Goal: Information Seeking & Learning: Check status

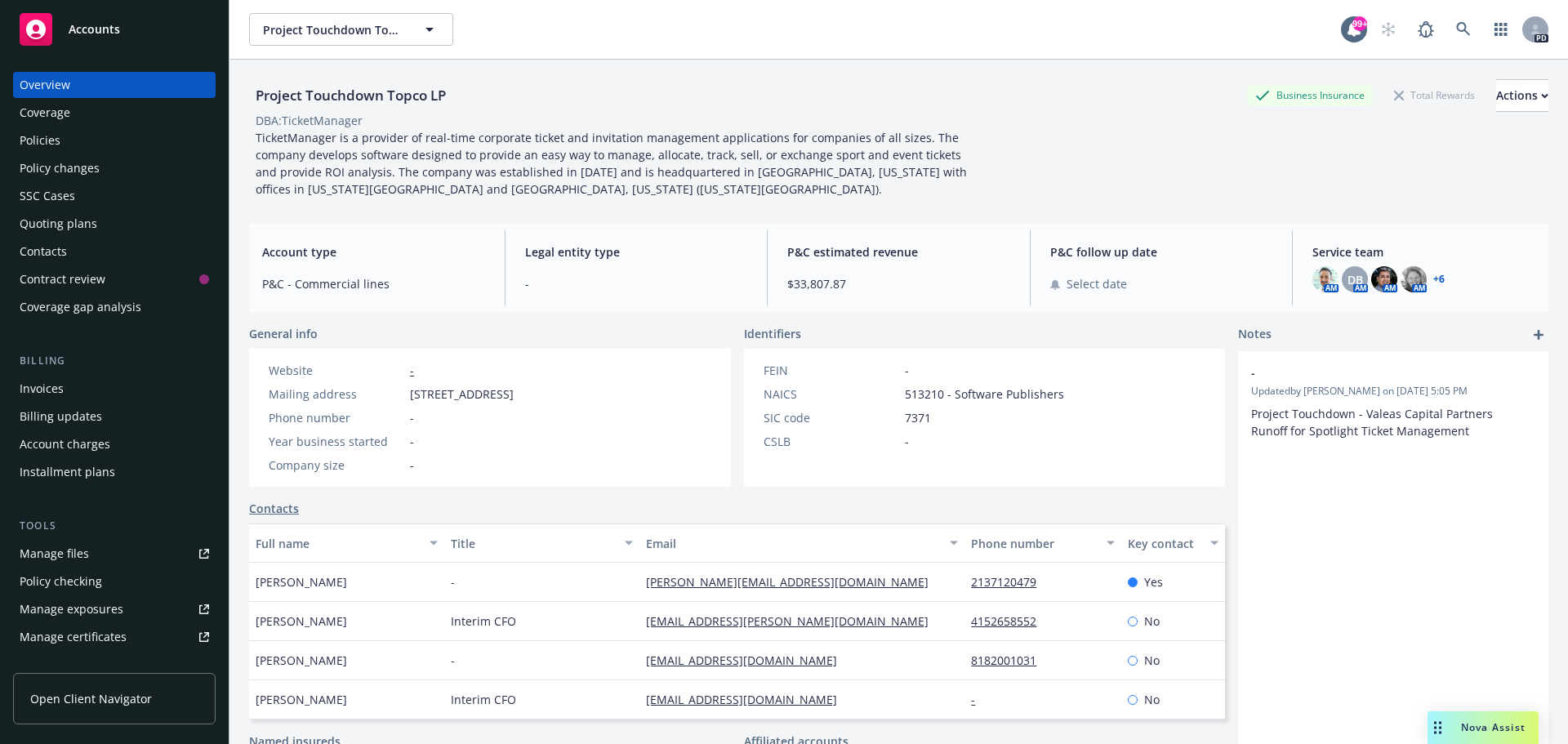
scroll to position [162, 0]
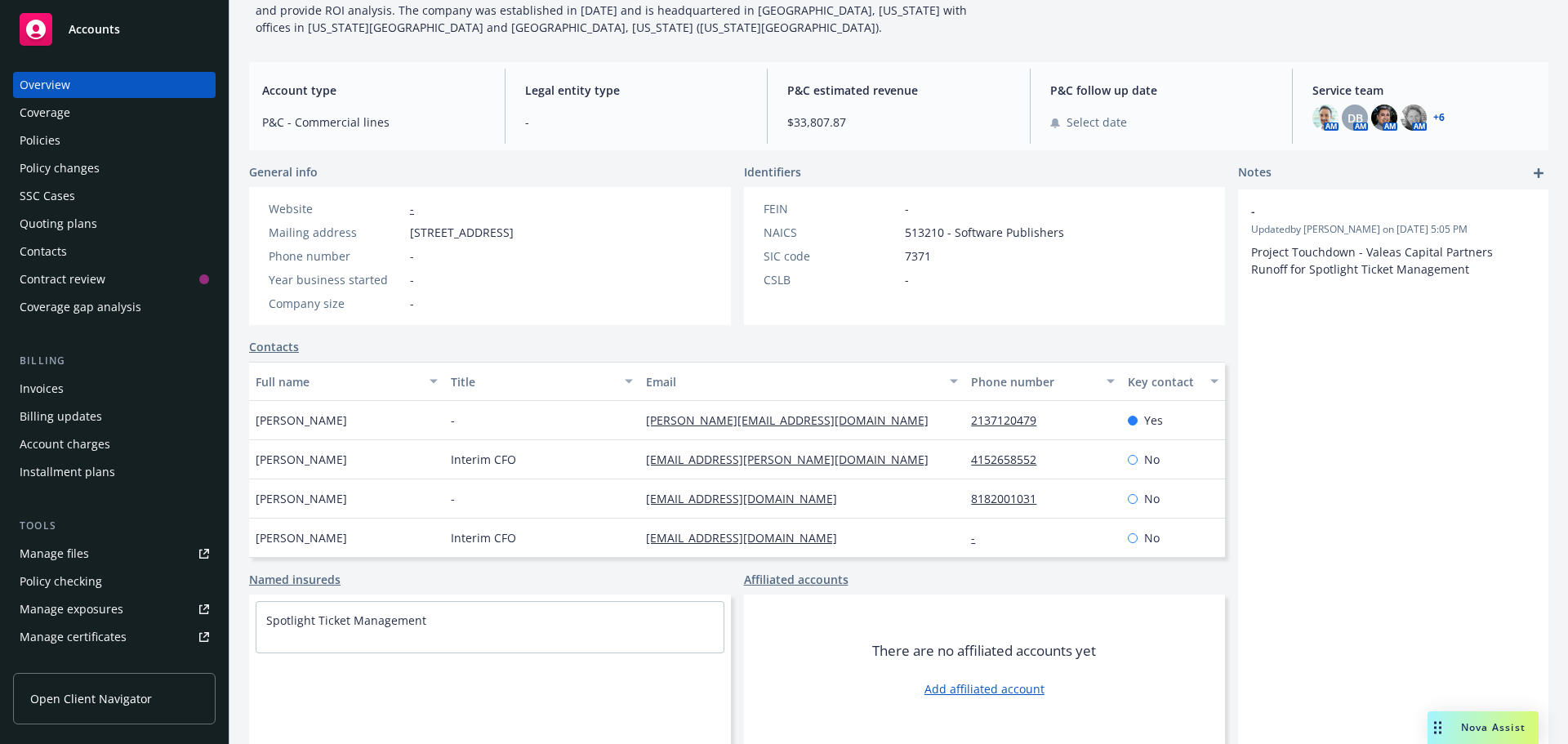
click at [84, 26] on span "Accounts" at bounding box center [94, 29] width 51 height 13
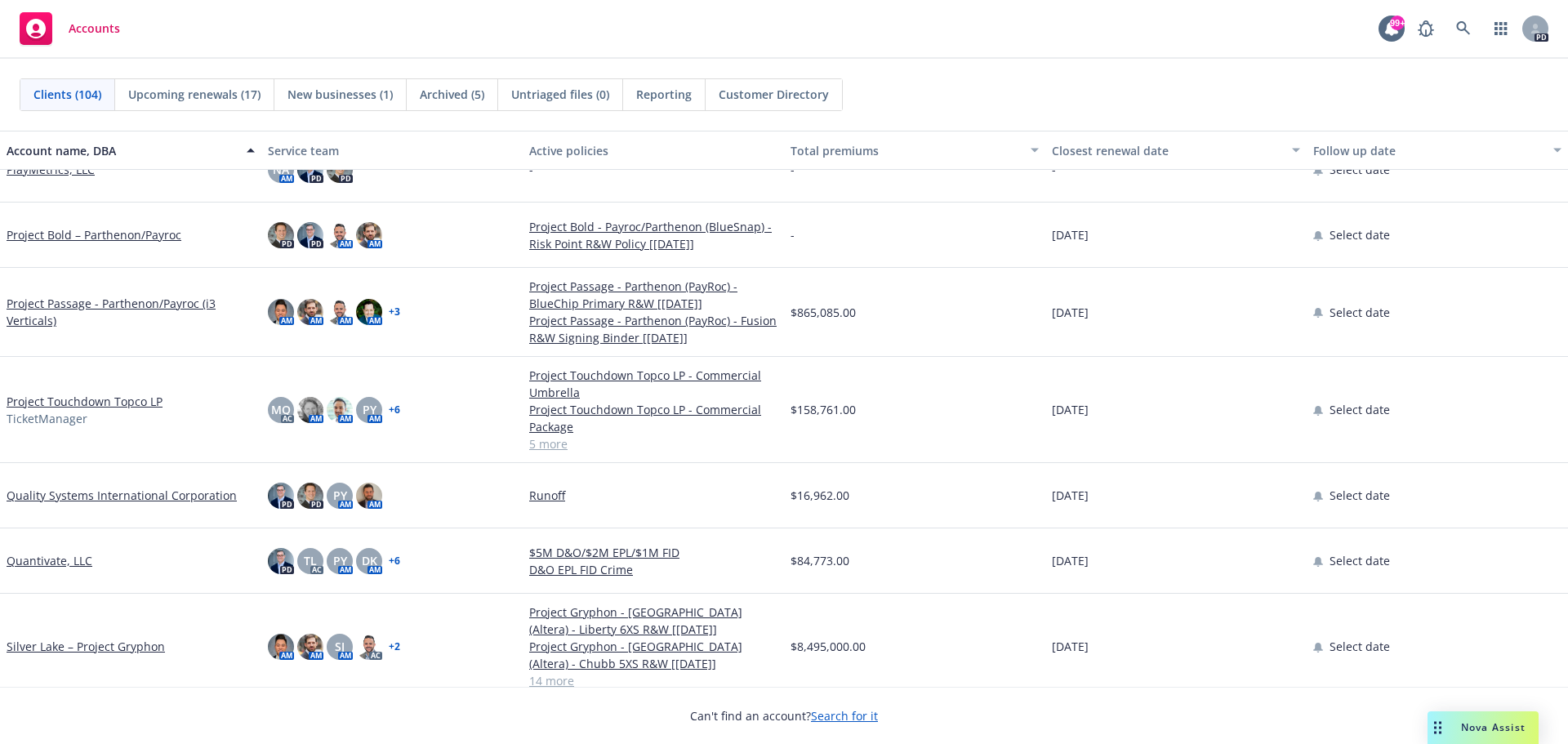
scroll to position [4492, 0]
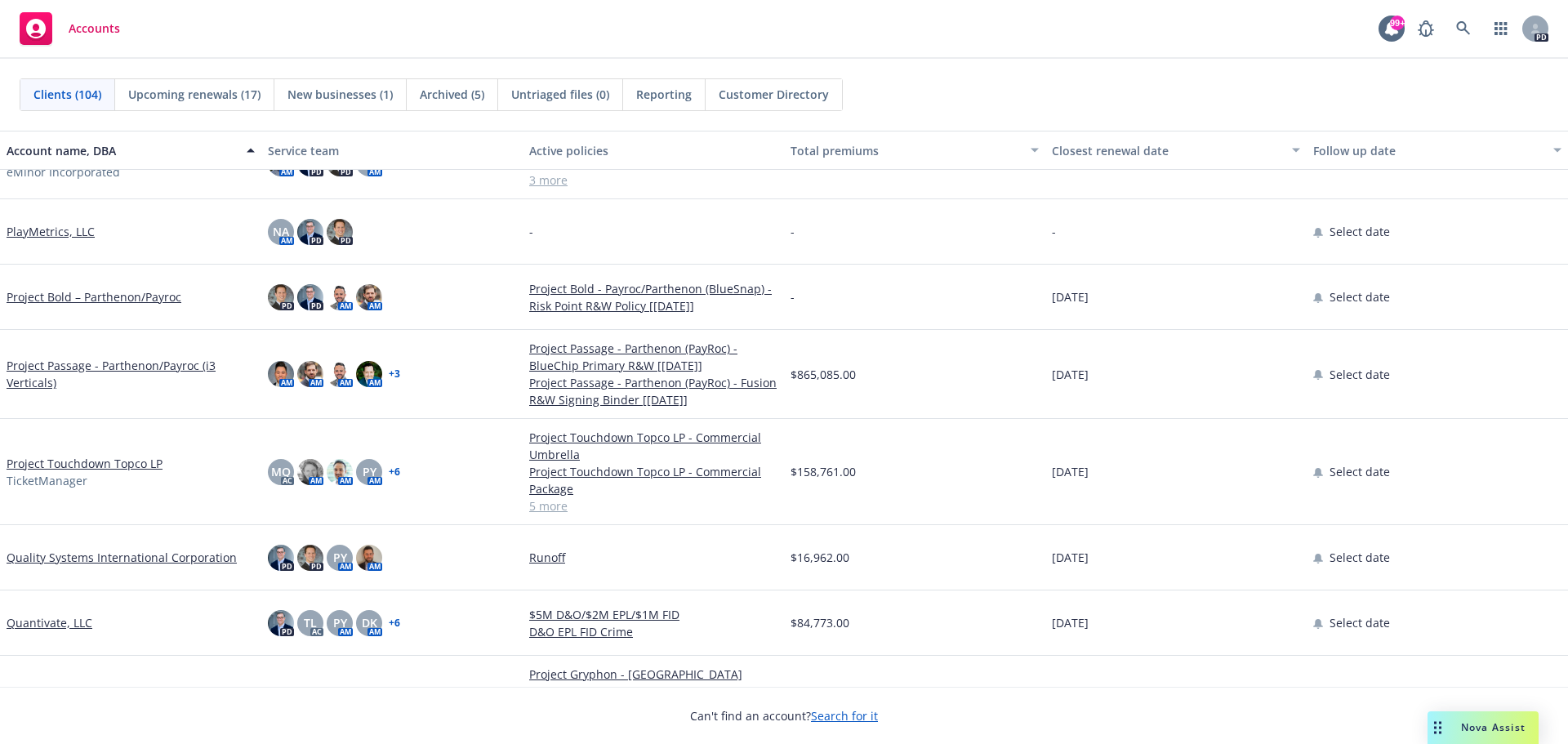
click at [127, 459] on link "Project Touchdown Topco LP" at bounding box center [84, 463] width 156 height 17
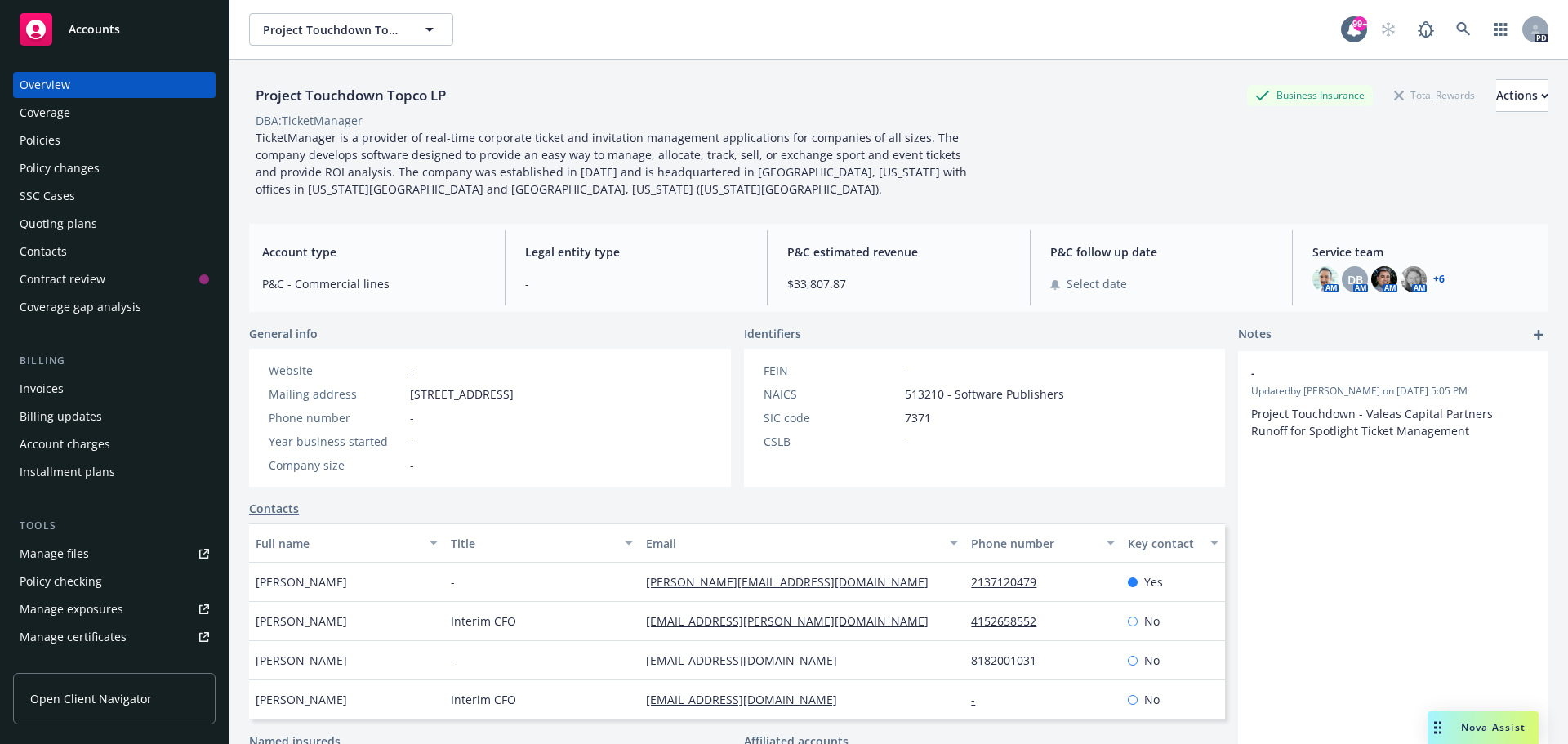
click at [46, 140] on div "Policies" at bounding box center [39, 140] width 41 height 27
